Goal: Information Seeking & Learning: Learn about a topic

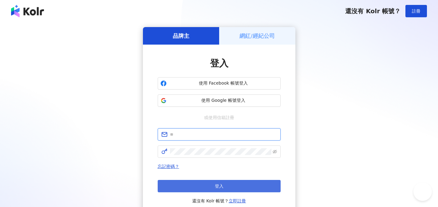
type input "**********"
click at [242, 186] on button "登入" at bounding box center [219, 186] width 123 height 12
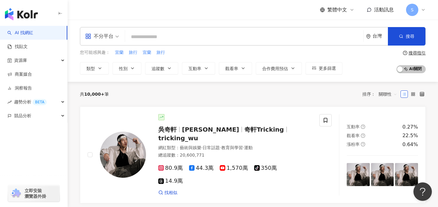
click at [114, 38] on span "不分平台" at bounding box center [102, 36] width 34 height 10
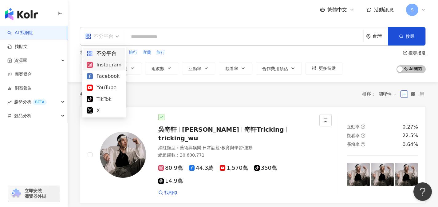
click at [116, 68] on div "Instagram" at bounding box center [104, 65] width 35 height 8
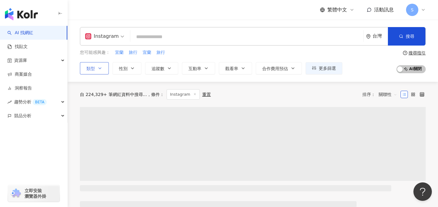
click at [96, 72] on button "類型" at bounding box center [94, 68] width 29 height 12
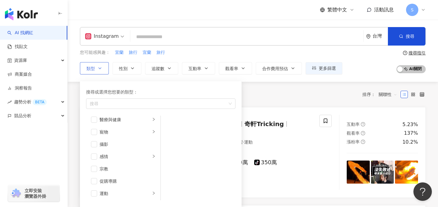
scroll to position [169, 0]
click at [152, 126] on icon "right" at bounding box center [154, 126] width 4 height 4
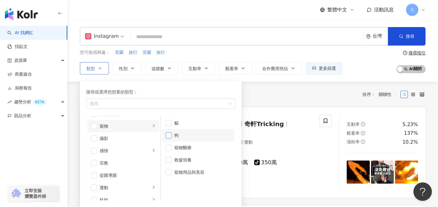
click at [170, 134] on span "button" at bounding box center [169, 135] width 6 height 6
click at [275, 95] on div "共 10,000+ 筆 條件 ： Instagram 重置 排序： 關聯性" at bounding box center [253, 94] width 346 height 10
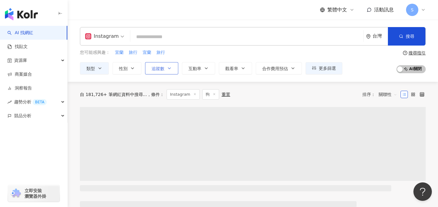
click at [170, 69] on icon "button" at bounding box center [169, 68] width 5 height 5
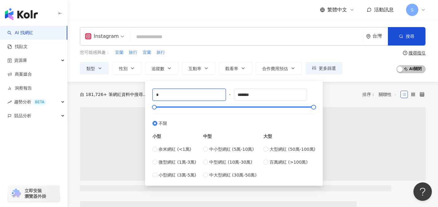
drag, startPoint x: 165, startPoint y: 95, endPoint x: 143, endPoint y: 97, distance: 21.6
type input "*"
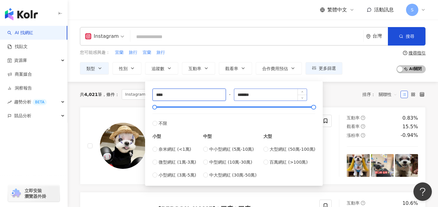
type input "****"
drag, startPoint x: 261, startPoint y: 95, endPoint x: 226, endPoint y: 95, distance: 34.8
click at [226, 95] on div "**** - ******* 不限 小型 奈米網紅 (<1萬) 微型網紅 (1萬-3萬) 小型網紅 (3萬-5萬) 中型 中小型網紅 (5萬-10萬) 中型網…" at bounding box center [234, 134] width 163 height 90
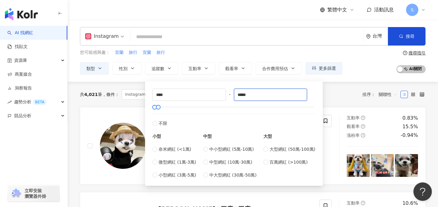
type input "*****"
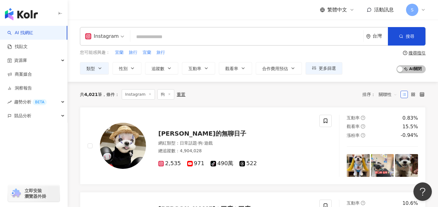
click at [341, 102] on div "共 4,021 筆 條件 ： Instagram 狗 重置 排序： 關聯性" at bounding box center [253, 94] width 346 height 25
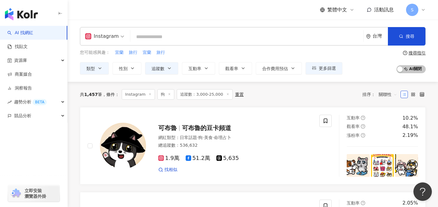
click at [393, 95] on span "關聯性" at bounding box center [388, 95] width 18 height 10
click at [392, 150] on div "觀看率" at bounding box center [388, 149] width 15 height 7
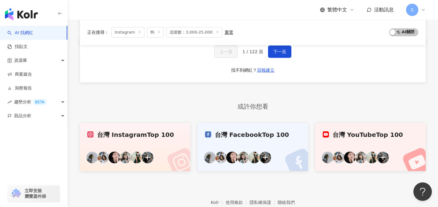
scroll to position [1023, 0]
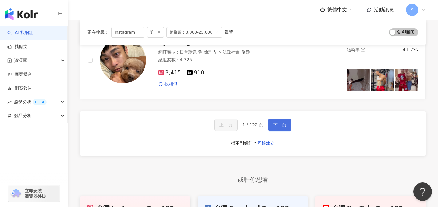
click at [284, 126] on span "下一頁" at bounding box center [280, 124] width 13 height 5
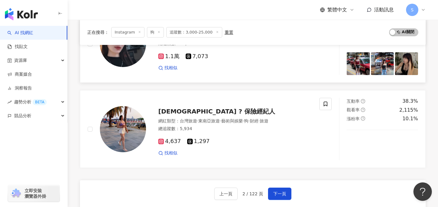
scroll to position [961, 0]
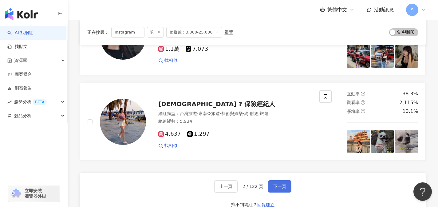
click at [282, 191] on button "下一頁" at bounding box center [279, 186] width 23 height 12
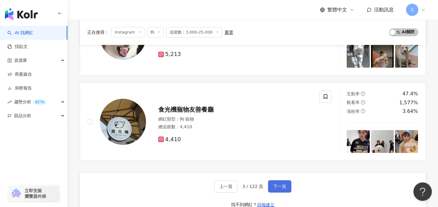
click at [282, 191] on button "下一頁" at bounding box center [279, 186] width 23 height 12
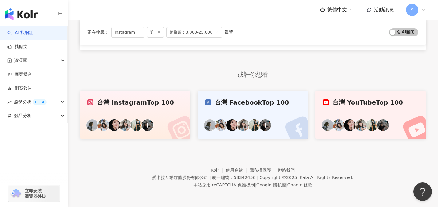
scroll to position [312, 0]
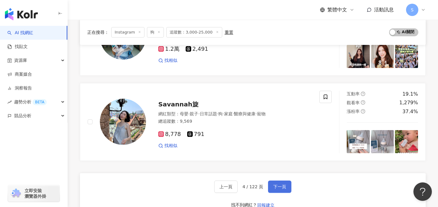
click at [282, 191] on button "下一頁" at bounding box center [279, 187] width 23 height 12
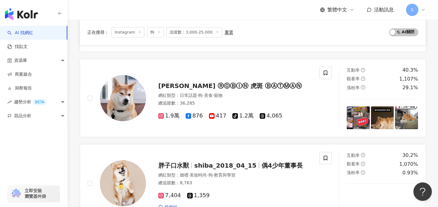
scroll to position [961, 0]
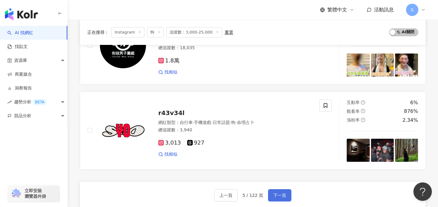
click at [282, 191] on button "下一頁" at bounding box center [279, 195] width 23 height 12
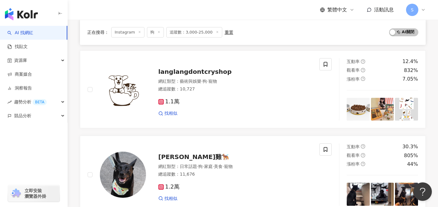
scroll to position [961, 0]
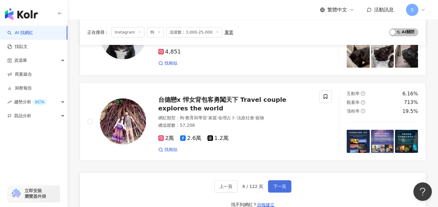
click at [283, 191] on button "下一頁" at bounding box center [279, 186] width 23 height 12
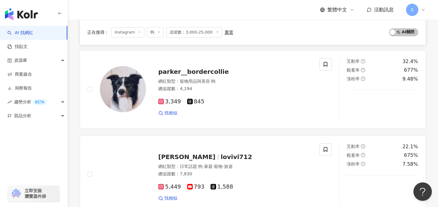
scroll to position [961, 0]
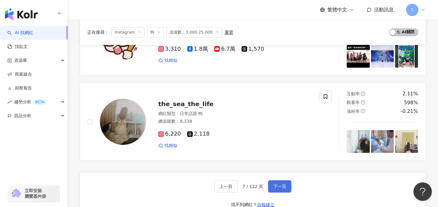
click at [284, 191] on button "下一頁" at bounding box center [279, 186] width 23 height 12
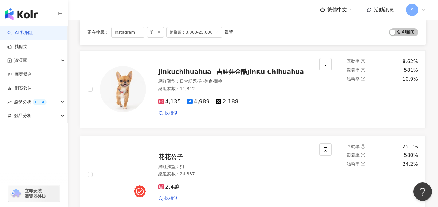
scroll to position [961, 0]
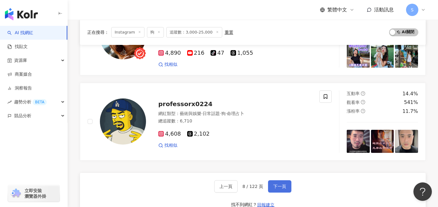
click at [284, 192] on button "下一頁" at bounding box center [279, 186] width 23 height 12
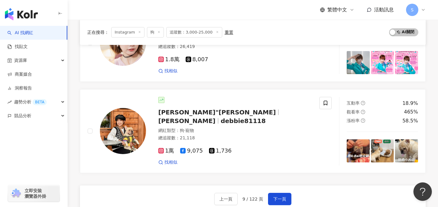
scroll to position [956, 0]
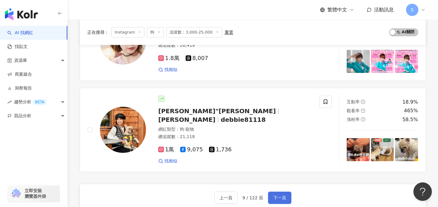
click at [285, 195] on span "下一頁" at bounding box center [280, 197] width 13 height 5
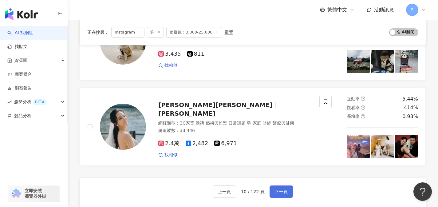
click at [285, 192] on span "下一頁" at bounding box center [281, 191] width 13 height 5
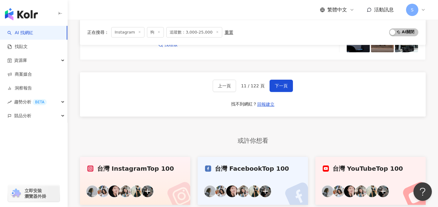
scroll to position [1063, 0]
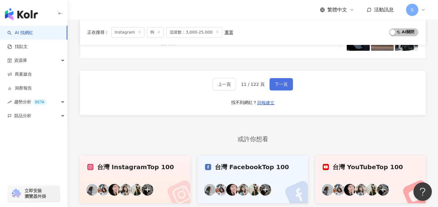
click at [282, 87] on button "下一頁" at bounding box center [281, 84] width 23 height 12
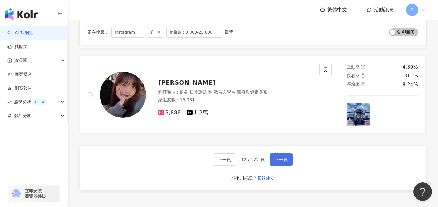
scroll to position [987, 0]
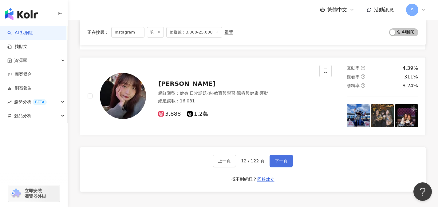
click at [284, 156] on button "下一頁" at bounding box center [281, 161] width 23 height 12
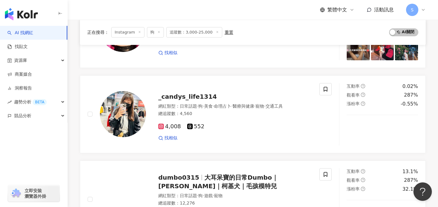
scroll to position [434, 0]
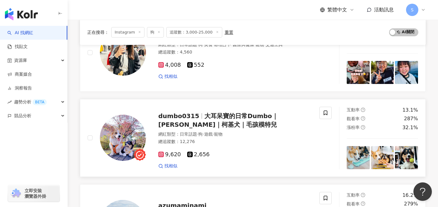
click at [265, 155] on div "9,620 2,656" at bounding box center [235, 154] width 154 height 7
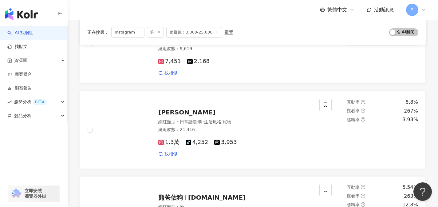
scroll to position [987, 0]
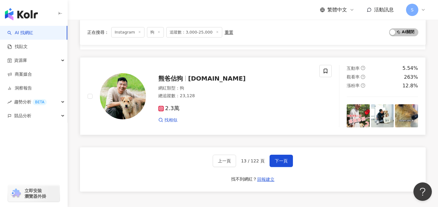
click at [310, 90] on div "網紅類型 ： 狗" at bounding box center [235, 88] width 154 height 6
click at [286, 160] on button "下一頁" at bounding box center [281, 161] width 23 height 12
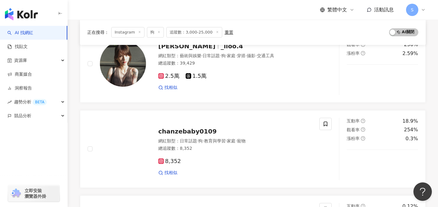
scroll to position [987, 0]
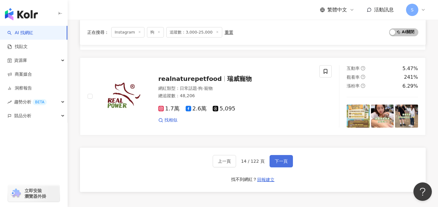
click at [286, 160] on button "下一頁" at bounding box center [281, 161] width 23 height 12
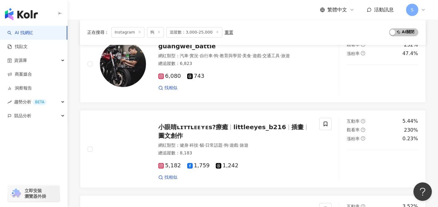
scroll to position [987, 0]
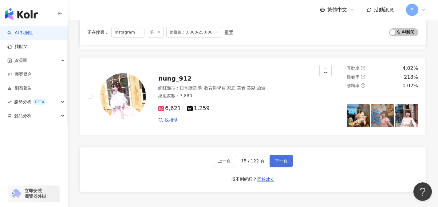
click at [286, 160] on button "下一頁" at bounding box center [281, 161] width 23 height 12
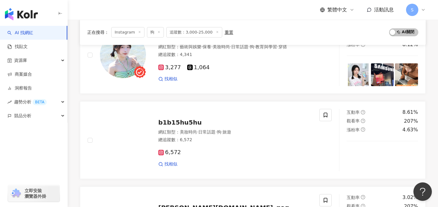
scroll to position [687, 0]
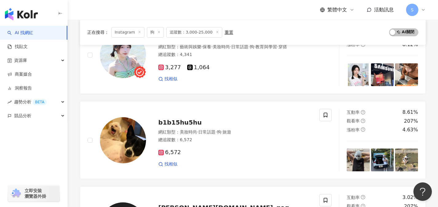
click at [288, 158] on div "6,572 找相似" at bounding box center [235, 155] width 154 height 23
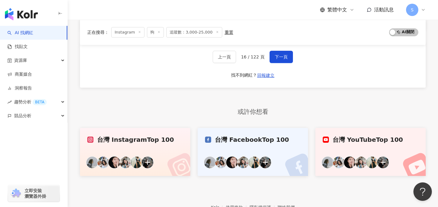
scroll to position [1091, 0]
click at [281, 59] on button "下一頁" at bounding box center [281, 56] width 23 height 12
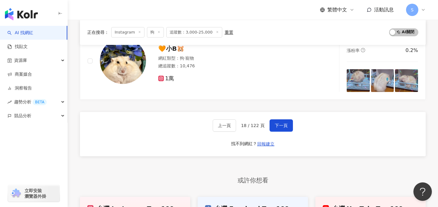
scroll to position [1007, 0]
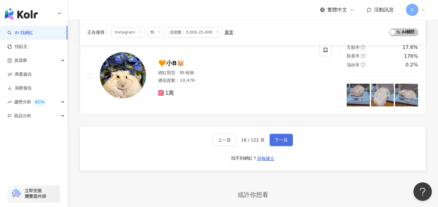
click at [288, 143] on button "下一頁" at bounding box center [281, 140] width 23 height 12
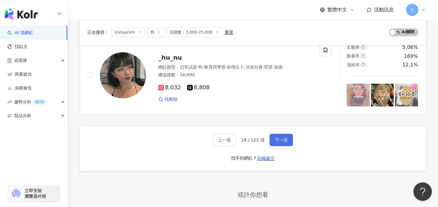
click at [288, 143] on button "下一頁" at bounding box center [281, 140] width 23 height 12
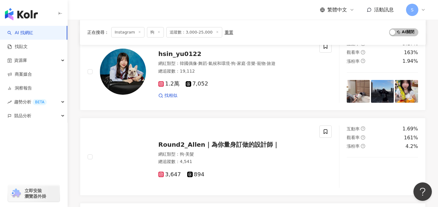
scroll to position [454, 0]
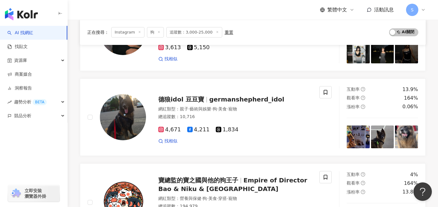
click at [288, 143] on div "找相似" at bounding box center [235, 141] width 154 height 6
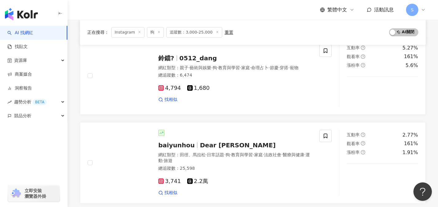
scroll to position [993, 0]
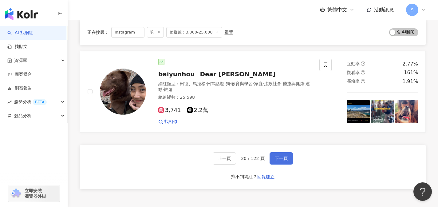
click at [281, 153] on button "下一頁" at bounding box center [281, 158] width 23 height 12
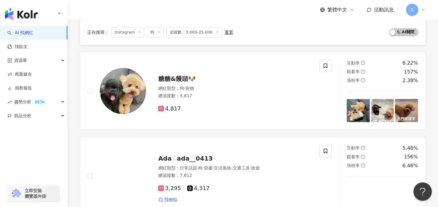
scroll to position [413, 0]
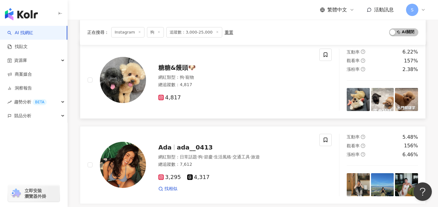
click at [289, 94] on div "4,817" at bounding box center [235, 97] width 154 height 7
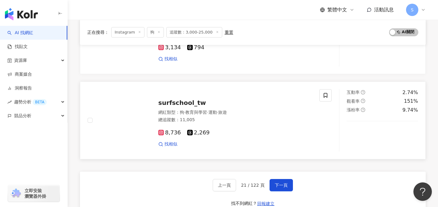
scroll to position [970, 0]
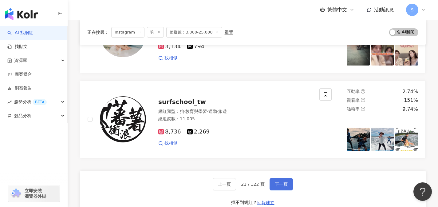
click at [284, 178] on button "下一頁" at bounding box center [281, 184] width 23 height 12
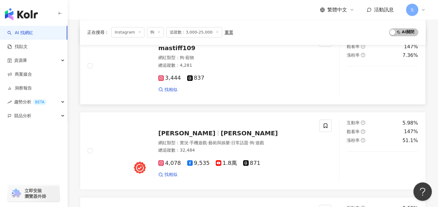
scroll to position [235, 0]
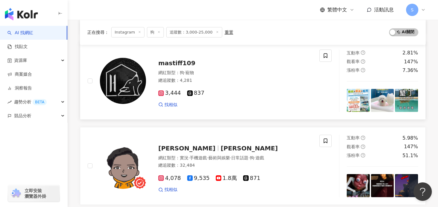
click at [303, 110] on div "mastiff109 網紅類型 ： 狗 · 寵物 總追蹤數 ： 4,281 3,444 837 找相似" at bounding box center [204, 81] width 232 height 62
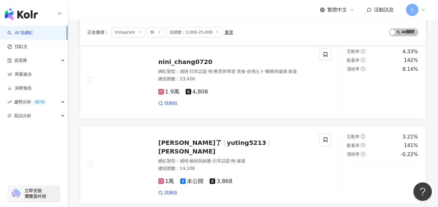
scroll to position [833, 0]
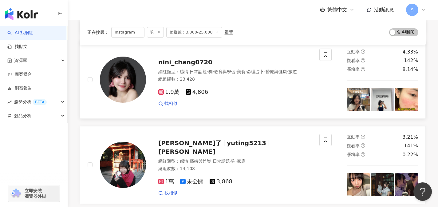
click at [282, 103] on div "1.9萬 4,806 找相似" at bounding box center [235, 95] width 154 height 23
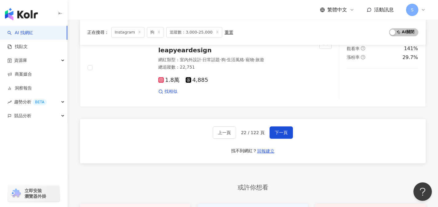
scroll to position [1014, 0]
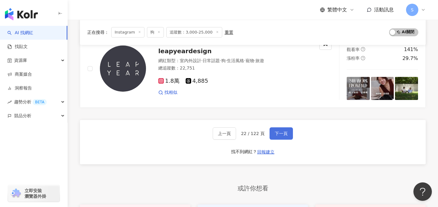
click at [282, 137] on button "下一頁" at bounding box center [281, 133] width 23 height 12
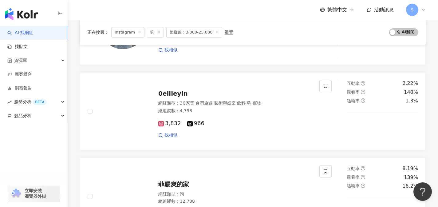
scroll to position [124, 0]
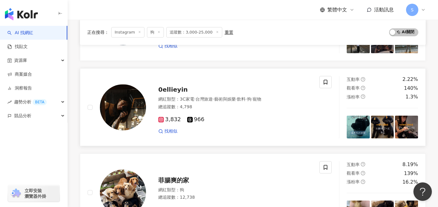
click at [282, 130] on div "找相似" at bounding box center [235, 131] width 154 height 6
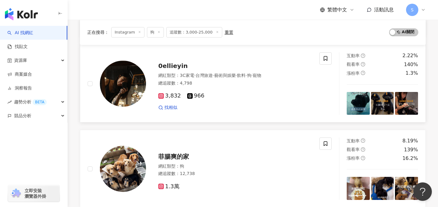
scroll to position [154, 0]
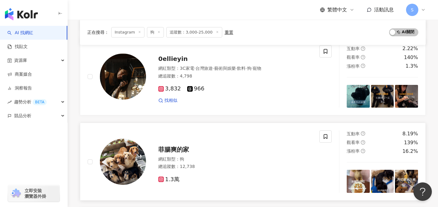
click at [303, 152] on div "菲腸爽的家" at bounding box center [235, 149] width 154 height 9
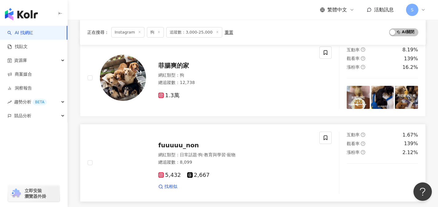
scroll to position [287, 0]
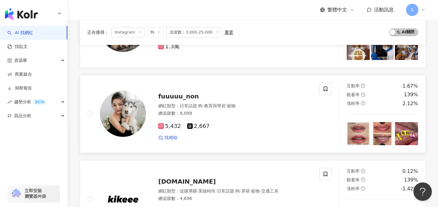
click at [295, 123] on div "5,432 2,667" at bounding box center [235, 126] width 154 height 7
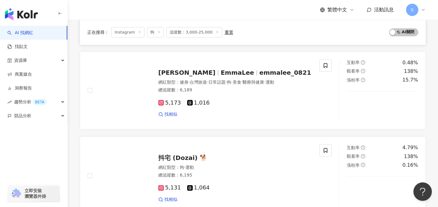
scroll to position [530, 0]
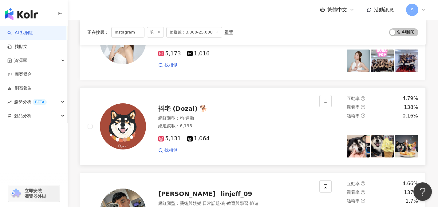
click at [269, 98] on div "抖宅 (Dozai) 🐕 網紅類型 ： 狗 · 運動 總追蹤數 ： 6,195 5,131 1,064 找相似" at bounding box center [204, 126] width 232 height 62
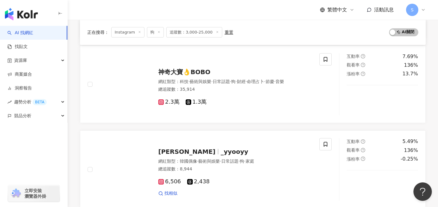
scroll to position [966, 0]
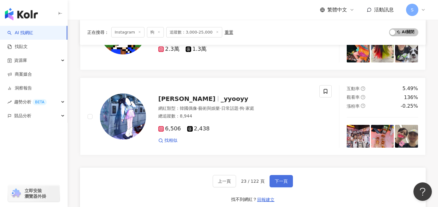
click at [283, 177] on button "下一頁" at bounding box center [281, 181] width 23 height 12
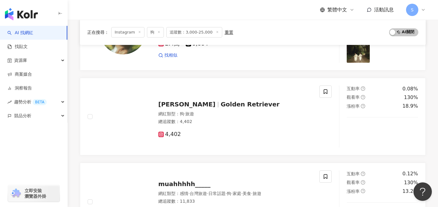
scroll to position [832, 0]
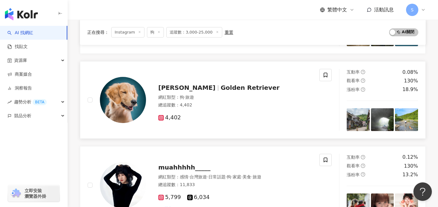
click at [261, 97] on div "網紅類型 ： 狗 · 旅遊" at bounding box center [235, 97] width 154 height 6
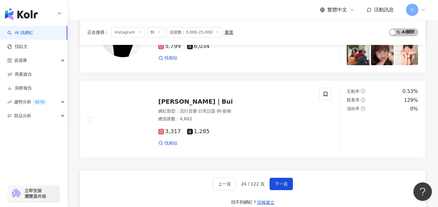
scroll to position [984, 0]
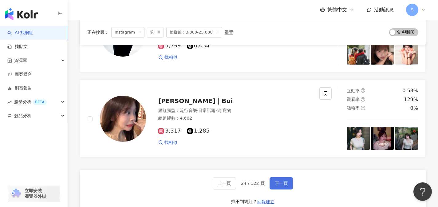
click at [288, 183] on button "下一頁" at bounding box center [281, 183] width 23 height 12
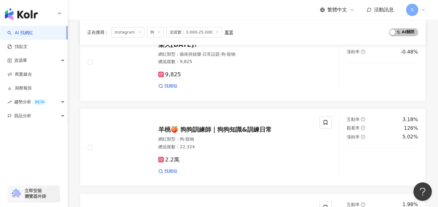
scroll to position [594, 0]
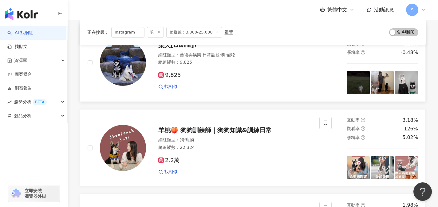
click at [275, 90] on div "找相似" at bounding box center [235, 87] width 154 height 6
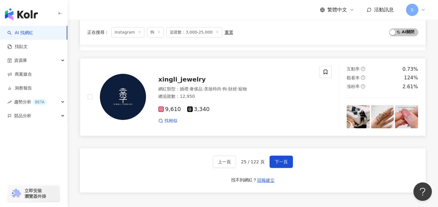
scroll to position [986, 0]
click at [290, 167] on button "下一頁" at bounding box center [281, 161] width 23 height 12
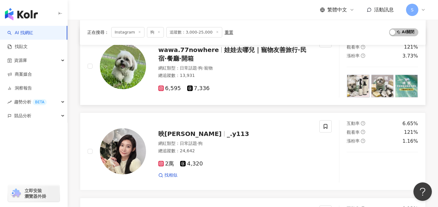
scroll to position [311, 0]
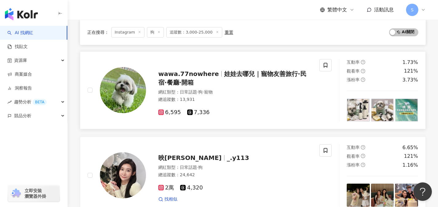
click at [274, 91] on div "網紅類型 ： 日常話題 · 狗 · 寵物" at bounding box center [235, 92] width 154 height 6
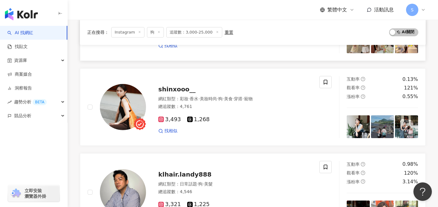
scroll to position [472, 0]
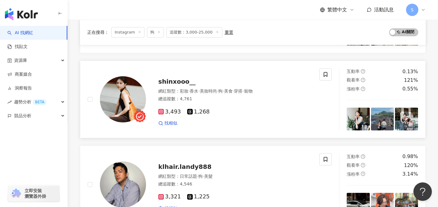
click at [279, 90] on div "網紅類型 ： 彩妝 · 香水 · 美妝時尚 · 狗 · 美食 · 穿搭 · 寵物" at bounding box center [235, 91] width 154 height 6
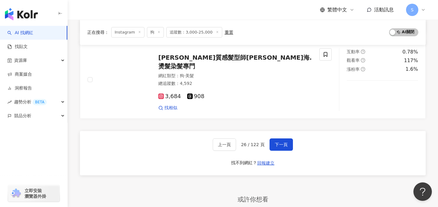
scroll to position [1010, 0]
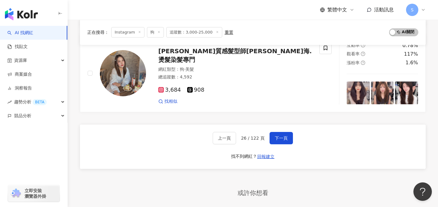
click at [280, 131] on div "上一頁 26 / 122 頁 下一頁 找不到網紅？ 回報建立" at bounding box center [253, 147] width 346 height 44
click at [280, 133] on button "下一頁" at bounding box center [281, 138] width 23 height 12
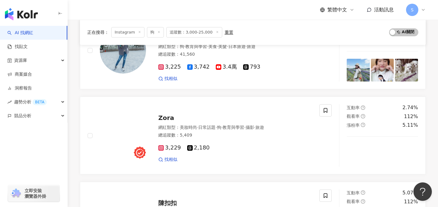
scroll to position [0, 0]
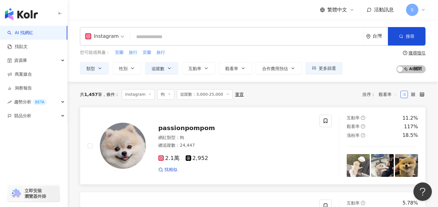
click at [275, 136] on div "網紅類型 ： 狗" at bounding box center [235, 138] width 154 height 6
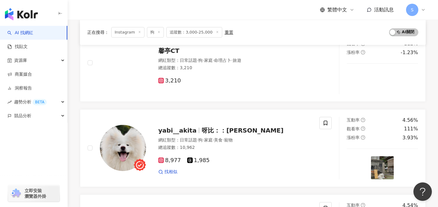
scroll to position [848, 0]
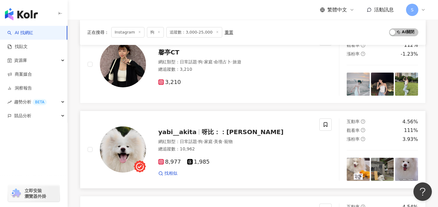
click at [264, 178] on div "yabi__akita 呀比：：長毛秋田犬 網紅類型 ： 日常話題 · 狗 · 家庭 · 美食 · 寵物 總追蹤數 ： 10,962 8,977 1,985 …" at bounding box center [204, 149] width 232 height 62
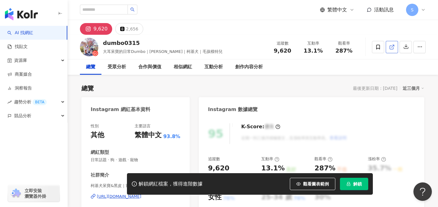
click at [392, 51] on link at bounding box center [392, 47] width 12 height 12
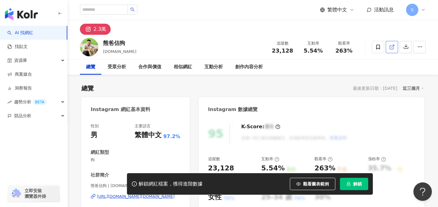
click at [394, 50] on span at bounding box center [393, 47] width 6 height 6
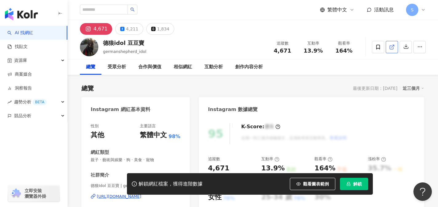
click at [392, 45] on icon at bounding box center [393, 47] width 6 height 6
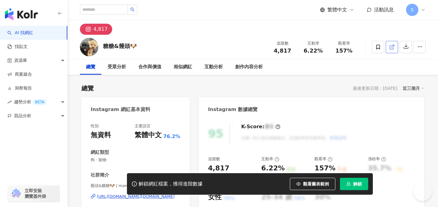
click at [392, 49] on icon at bounding box center [391, 47] width 3 height 3
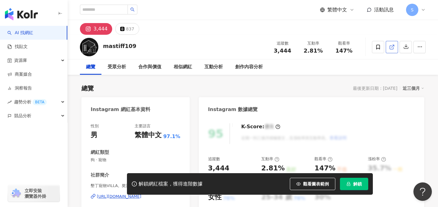
click at [393, 50] on span at bounding box center [393, 47] width 6 height 6
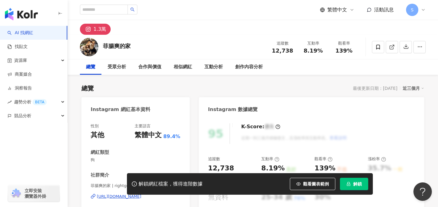
click at [392, 51] on link at bounding box center [392, 47] width 12 height 12
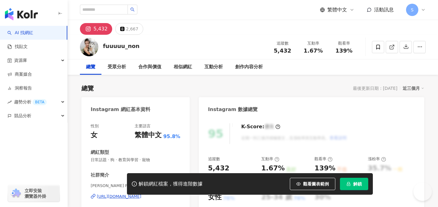
click at [395, 48] on link at bounding box center [392, 47] width 12 height 12
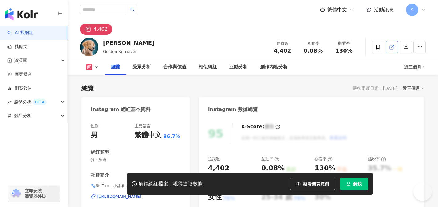
click at [393, 49] on icon at bounding box center [393, 47] width 6 height 6
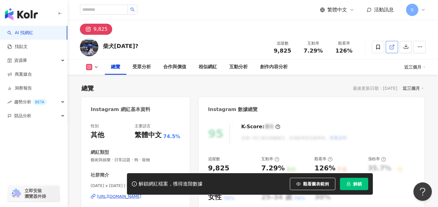
click at [394, 52] on link at bounding box center [392, 47] width 12 height 12
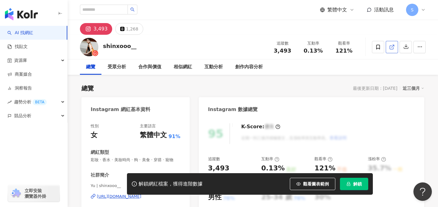
click at [394, 50] on span at bounding box center [393, 47] width 6 height 6
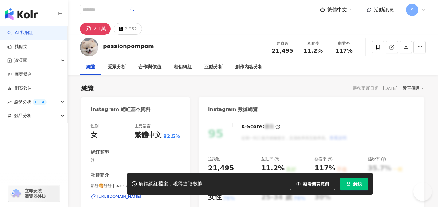
click at [392, 47] on line at bounding box center [393, 46] width 2 height 2
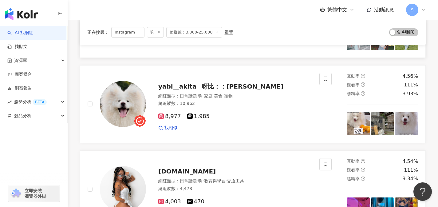
scroll to position [973, 0]
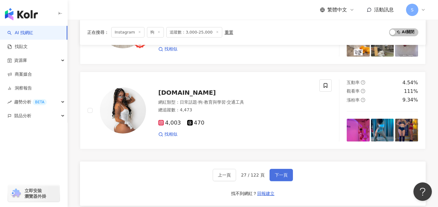
click at [282, 179] on button "下一頁" at bounding box center [281, 175] width 23 height 12
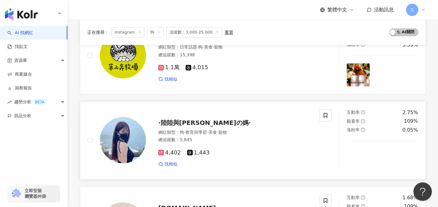
scroll to position [361, 0]
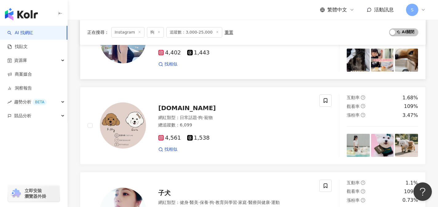
click at [272, 147] on div "找相似" at bounding box center [235, 149] width 154 height 6
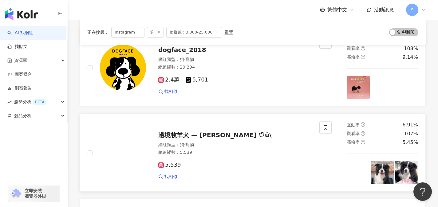
scroll to position [778, 0]
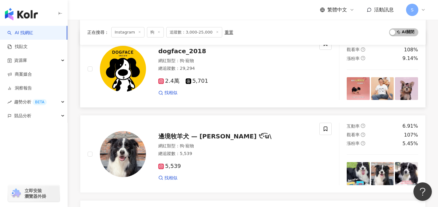
click at [294, 104] on link "dogface_2018 網紅類型 ： 狗 · 寵物 總追蹤數 ： 29,294 2.4萬 5,701 找相似 互動率 3.38% 觀看率 108% 漲粉率 …" at bounding box center [253, 69] width 346 height 78
click at [223, 166] on div "5,539" at bounding box center [235, 166] width 154 height 7
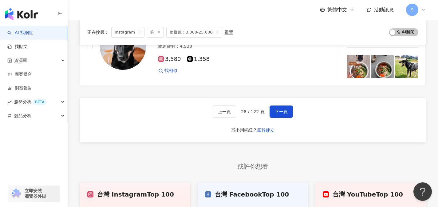
scroll to position [1057, 0]
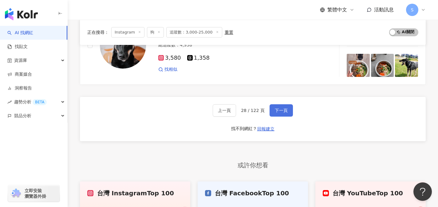
click at [282, 110] on span "下一頁" at bounding box center [281, 110] width 13 height 5
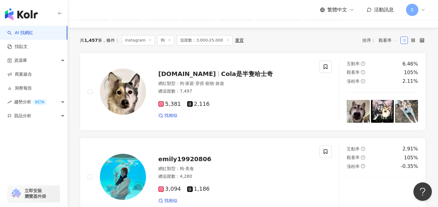
scroll to position [55, 0]
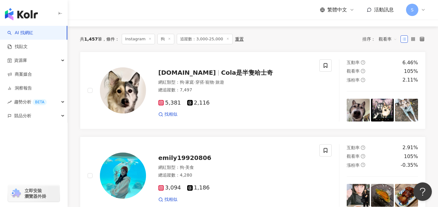
click at [282, 110] on div "5,381 2,116 找相似" at bounding box center [235, 106] width 154 height 23
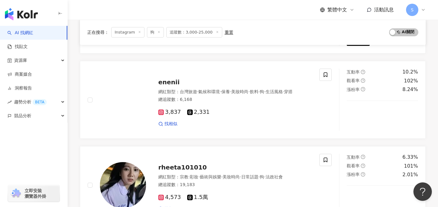
scroll to position [1035, 0]
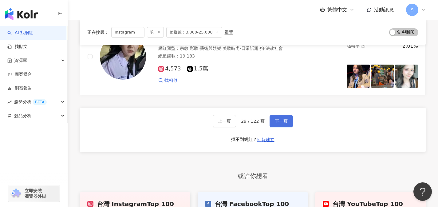
click at [290, 115] on button "下一頁" at bounding box center [281, 121] width 23 height 12
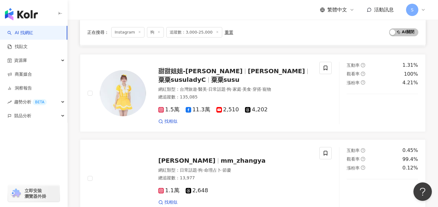
scroll to position [0, 0]
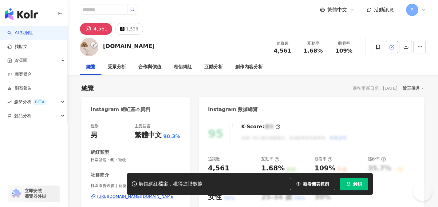
click at [393, 50] on link at bounding box center [392, 47] width 12 height 12
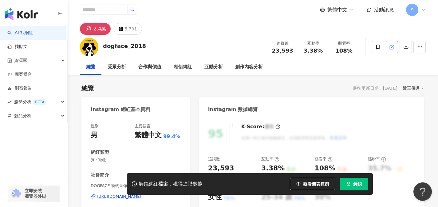
drag, startPoint x: 0, startPoint y: 0, endPoint x: 391, endPoint y: 50, distance: 394.0
click at [391, 50] on link at bounding box center [392, 47] width 12 height 12
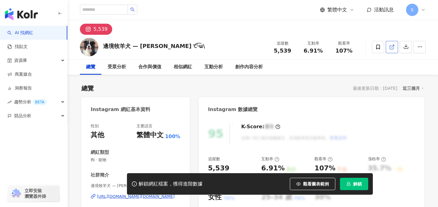
click at [395, 49] on link at bounding box center [392, 47] width 12 height 12
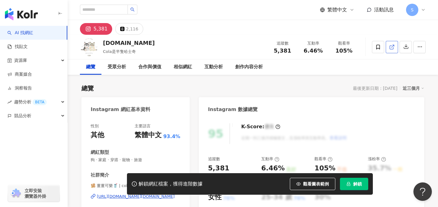
click at [390, 50] on link at bounding box center [392, 47] width 12 height 12
